Goal: Task Accomplishment & Management: Complete application form

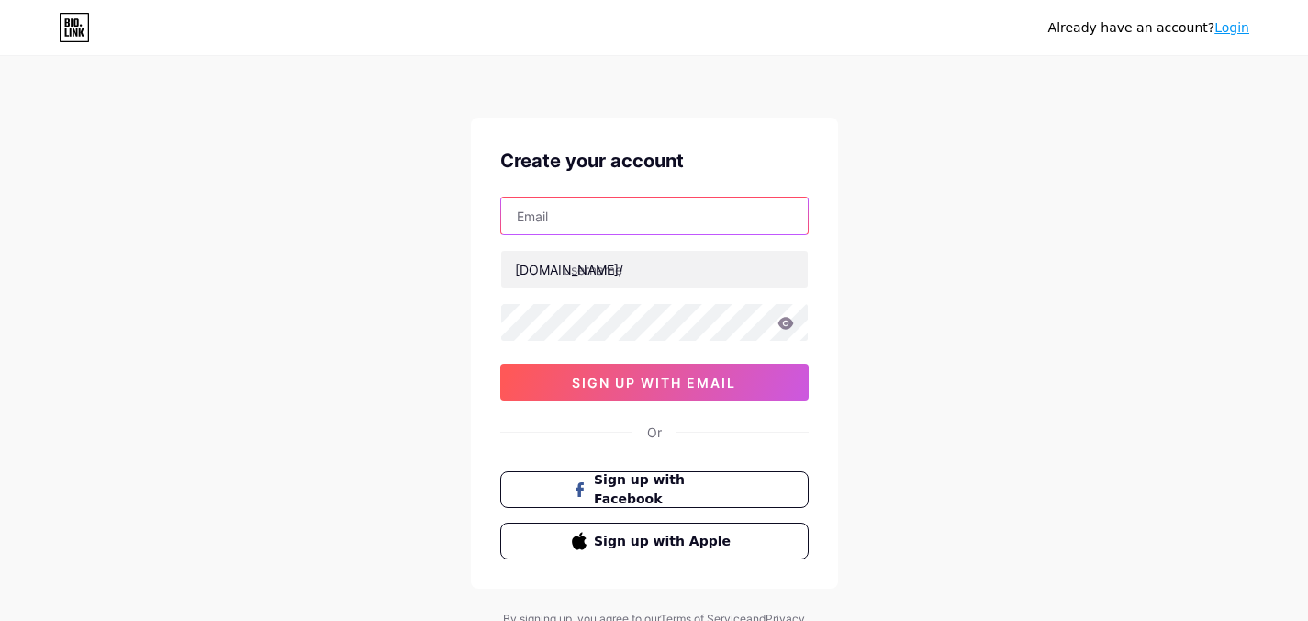
click at [634, 214] on input "text" at bounding box center [654, 215] width 307 height 37
drag, startPoint x: 365, startPoint y: 336, endPoint x: 524, endPoint y: 74, distance: 306.1
click at [369, 325] on div "Already have an account? Login Create your account [DOMAIN_NAME]/ 0cAFcWeA4oaiO…" at bounding box center [654, 351] width 1308 height 702
click at [668, 221] on input "text" at bounding box center [654, 215] width 307 height 37
paste input "[EMAIL_ADDRESS][DOMAIN_NAME]"
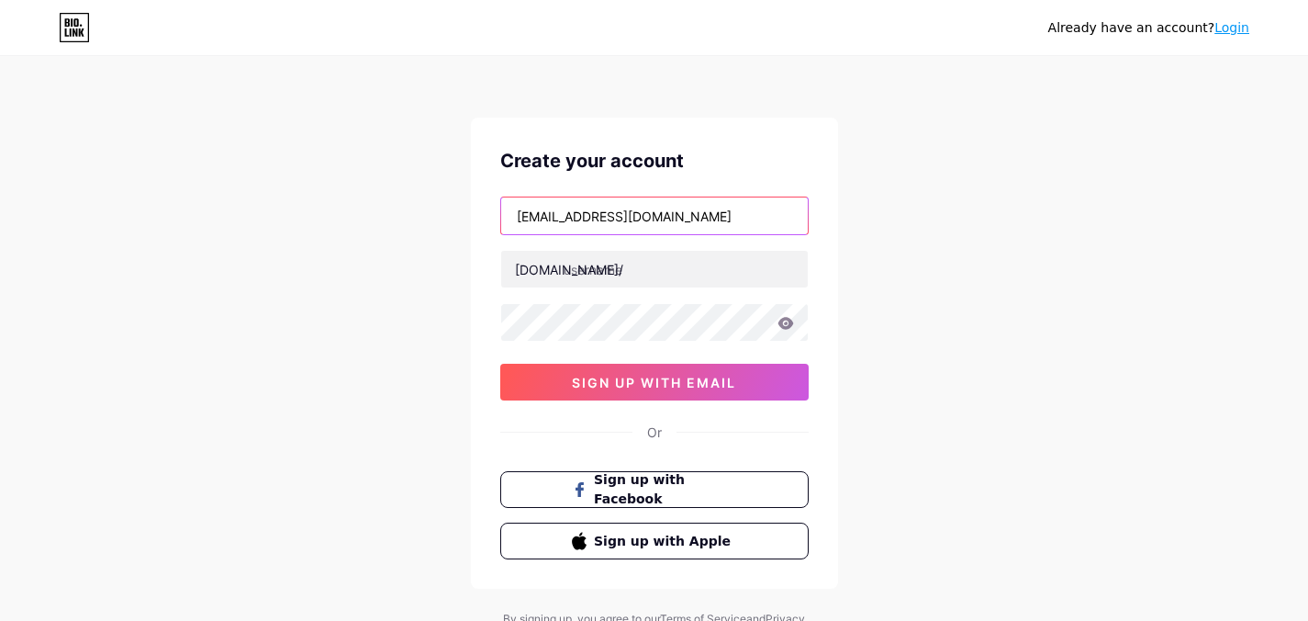
type input "[EMAIL_ADDRESS][DOMAIN_NAME]"
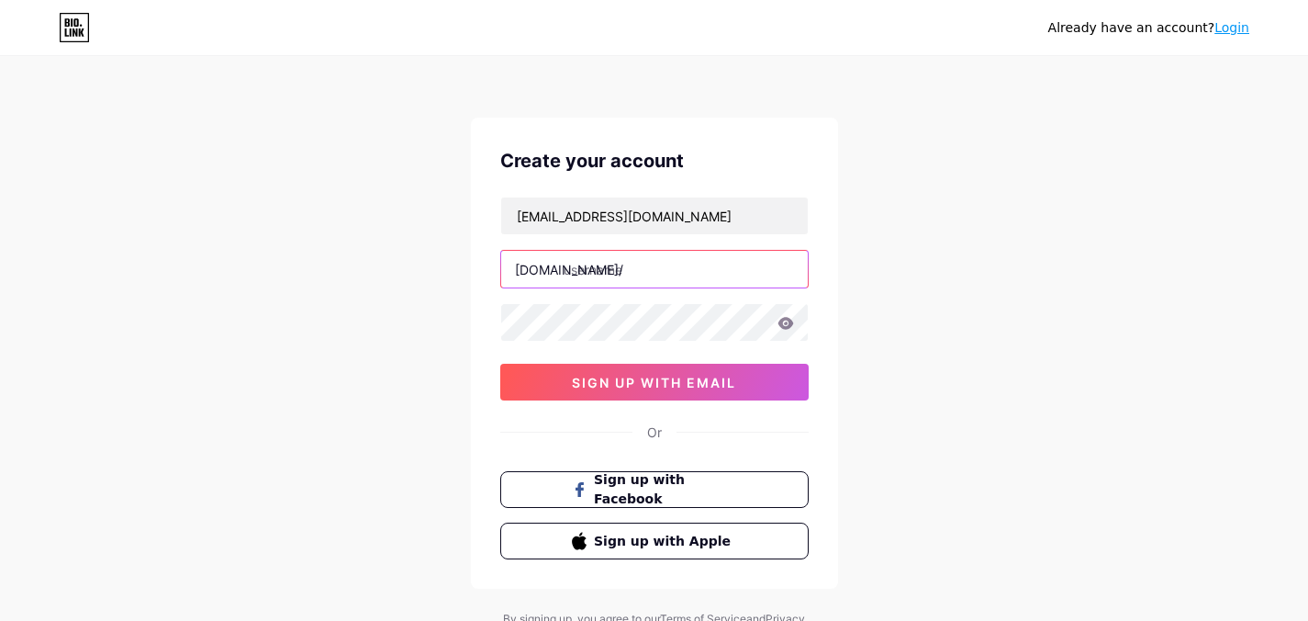
paste input "citysoundglazing"
type input "citysoundglazing"
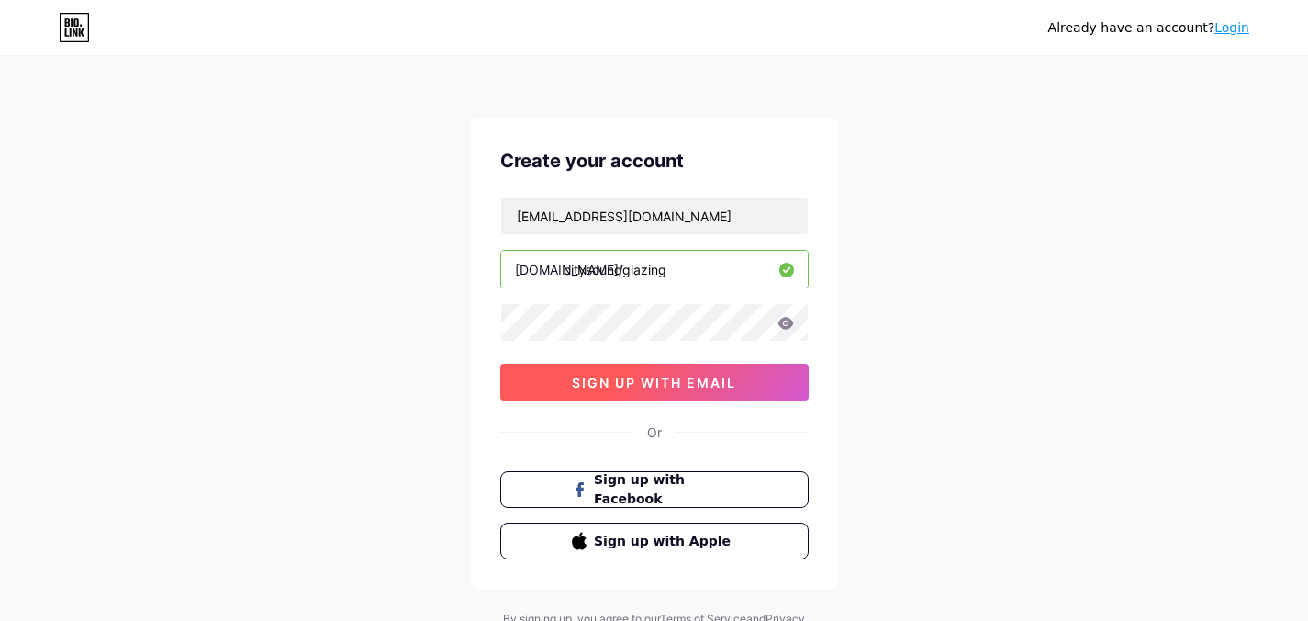
click at [612, 371] on button "sign up with email" at bounding box center [654, 382] width 309 height 37
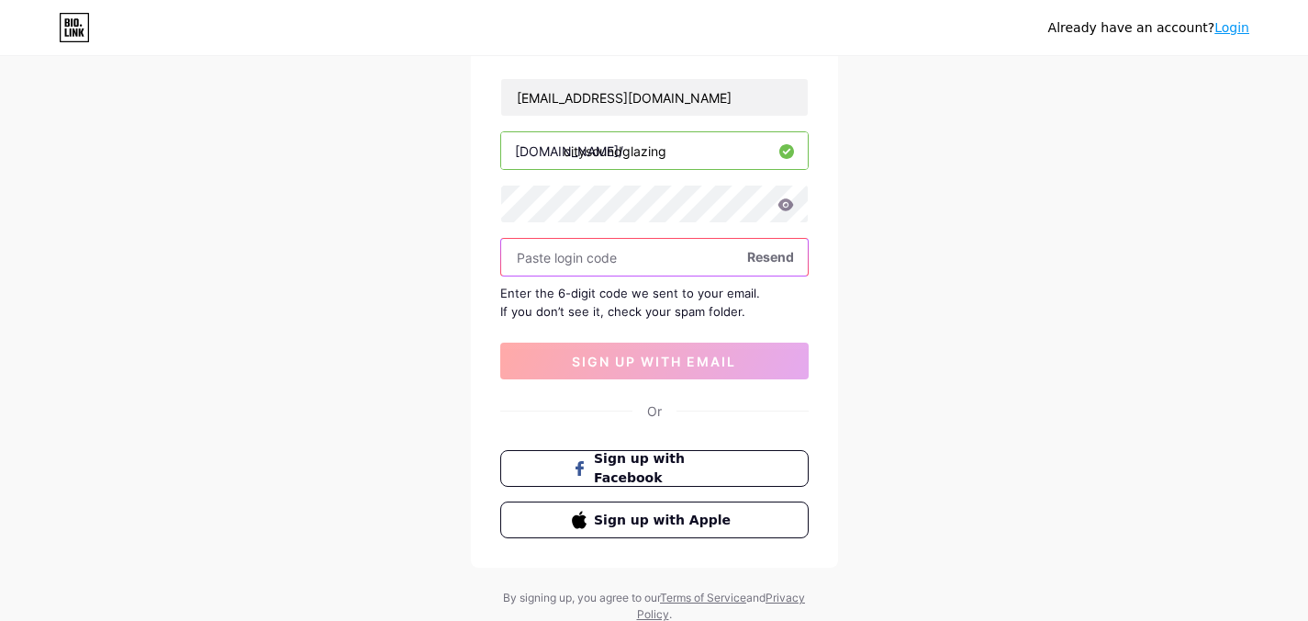
scroll to position [84, 0]
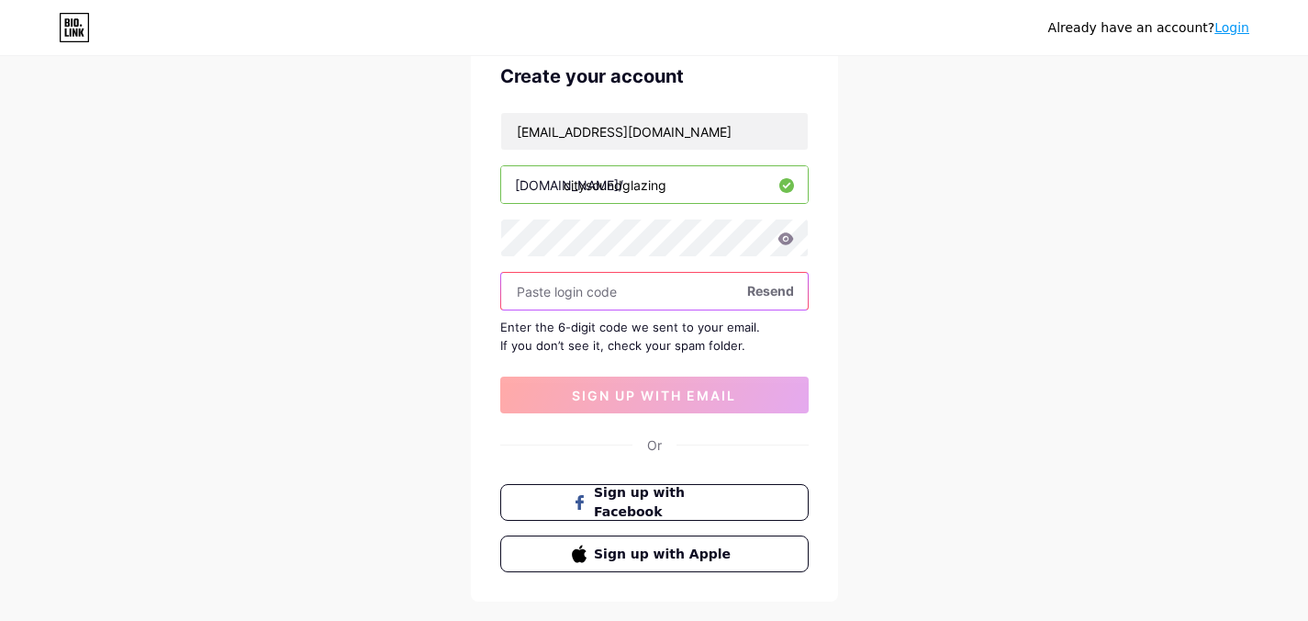
paste input "450538"
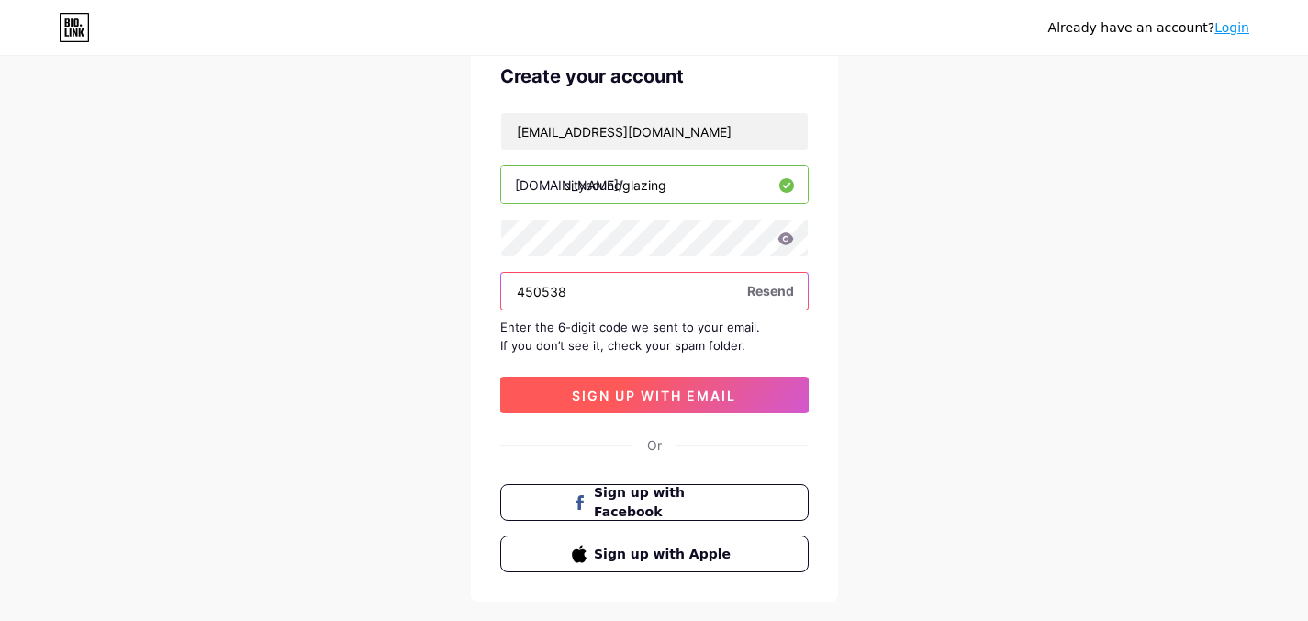
type input "450538"
click at [604, 389] on span "sign up with email" at bounding box center [654, 395] width 164 height 16
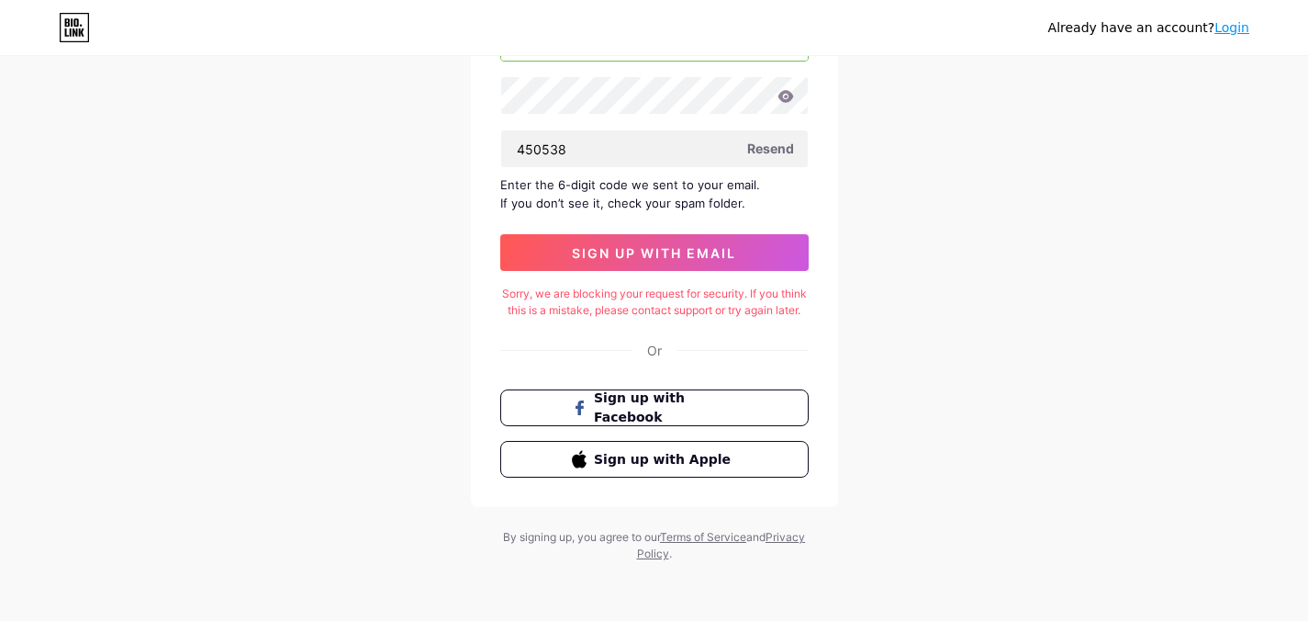
scroll to position [0, 0]
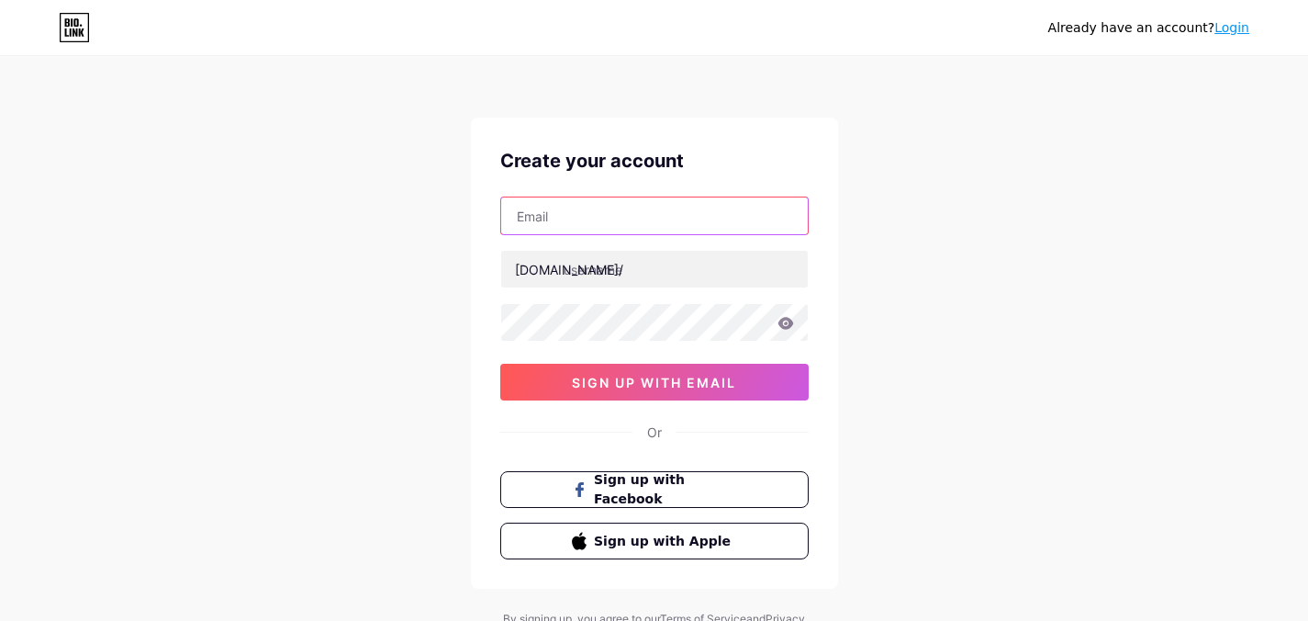
click at [601, 212] on input "text" at bounding box center [654, 215] width 307 height 37
paste input "citysoundglazings@onlinemailbox.cc"
type input "citysoundglazings@onlinemailbox.cc"
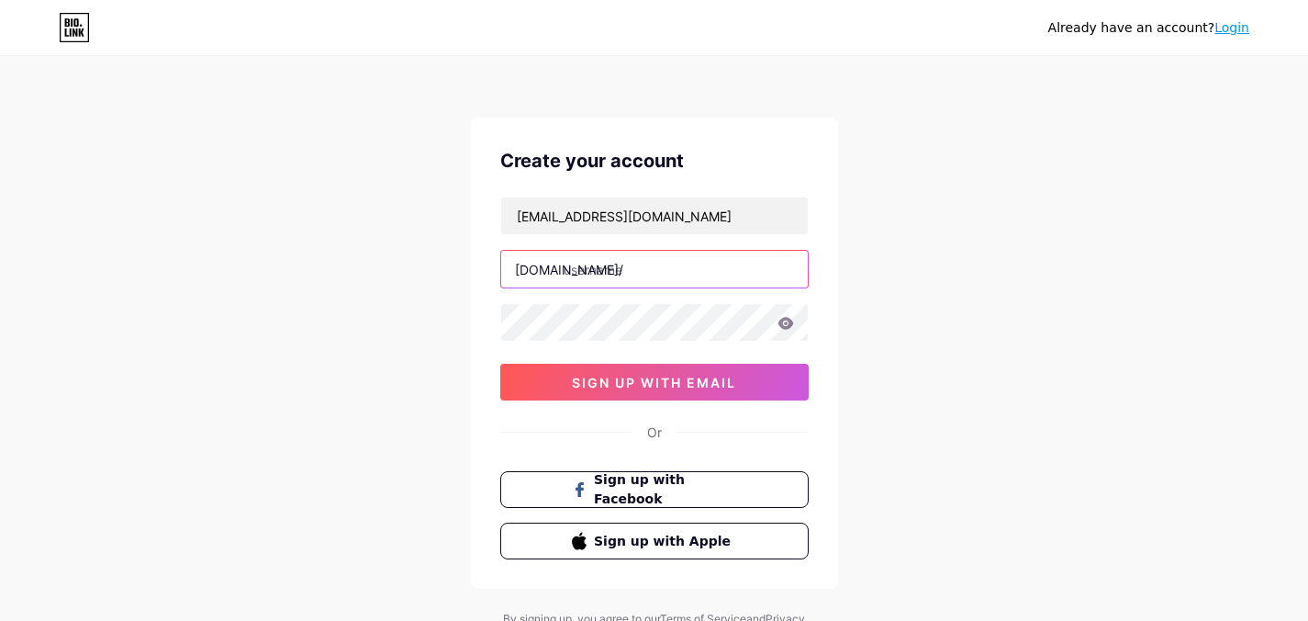
paste input "citysoundglazing"
type input "citysoundglazing"
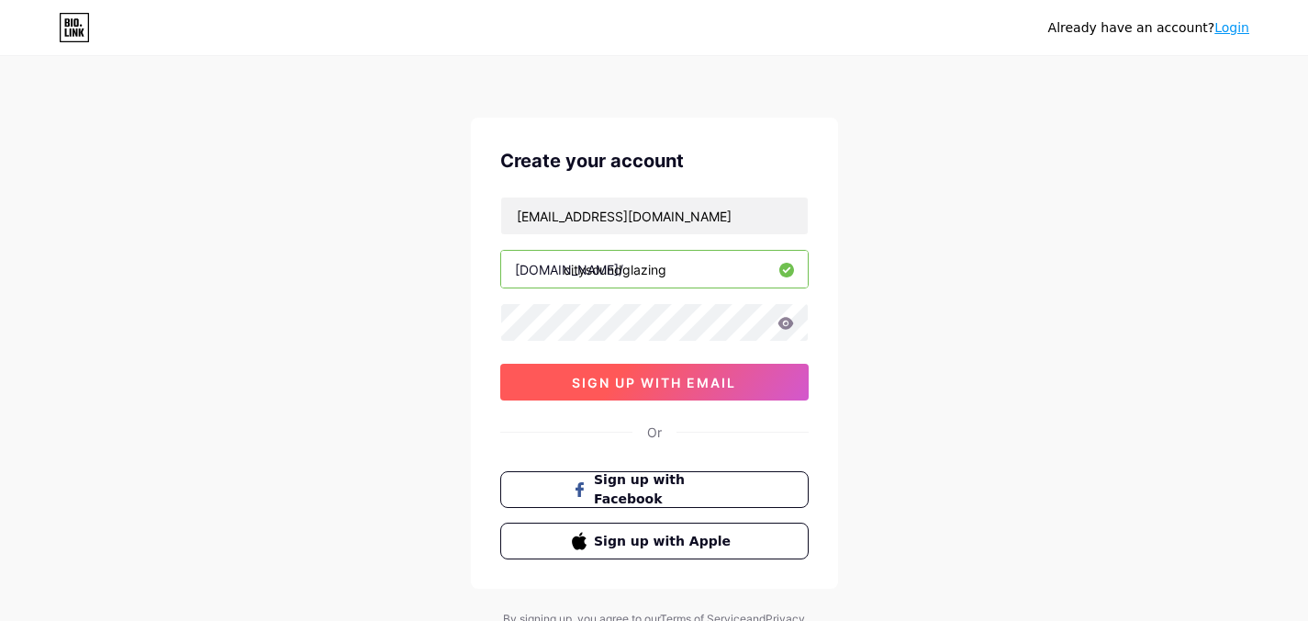
click at [620, 386] on span "sign up with email" at bounding box center [654, 383] width 164 height 16
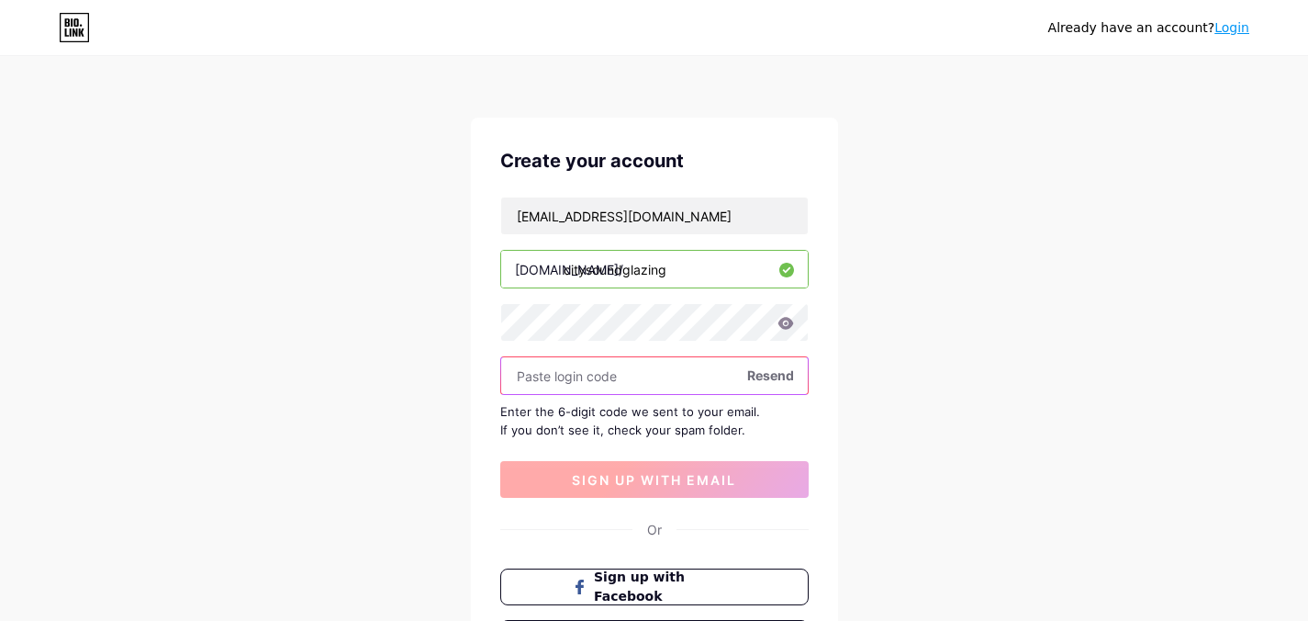
paste input "773845"
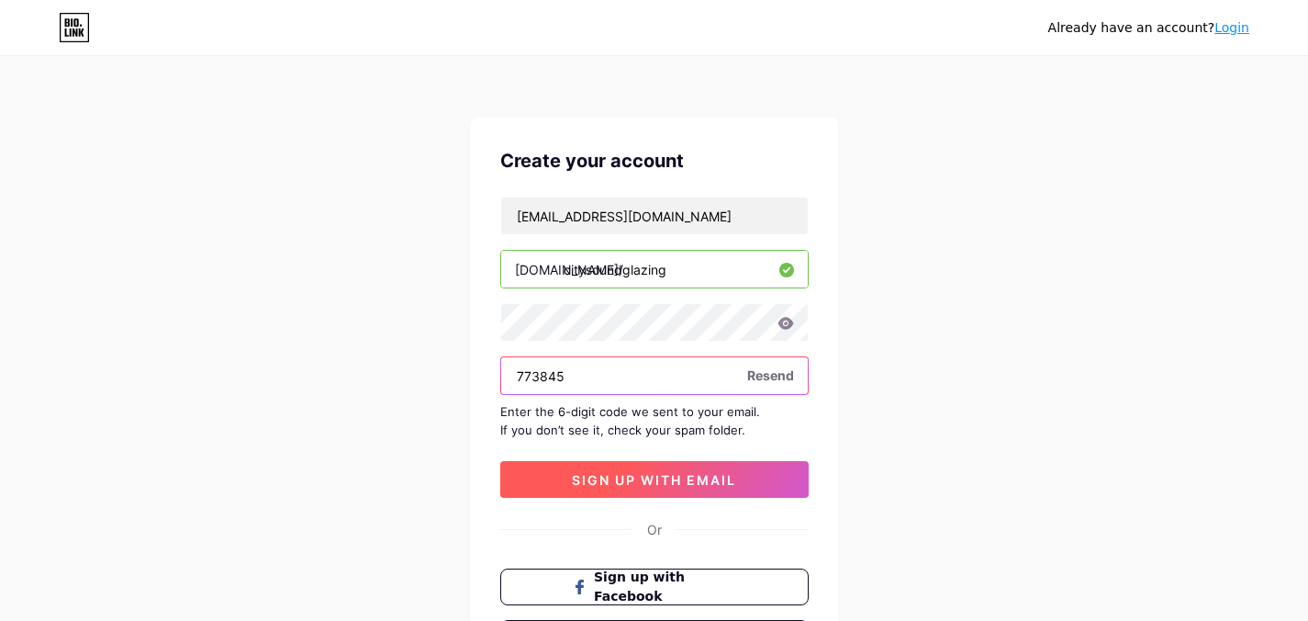
type input "773845"
click at [541, 480] on button "sign up with email" at bounding box center [654, 479] width 309 height 37
